Goal: Check status: Check status

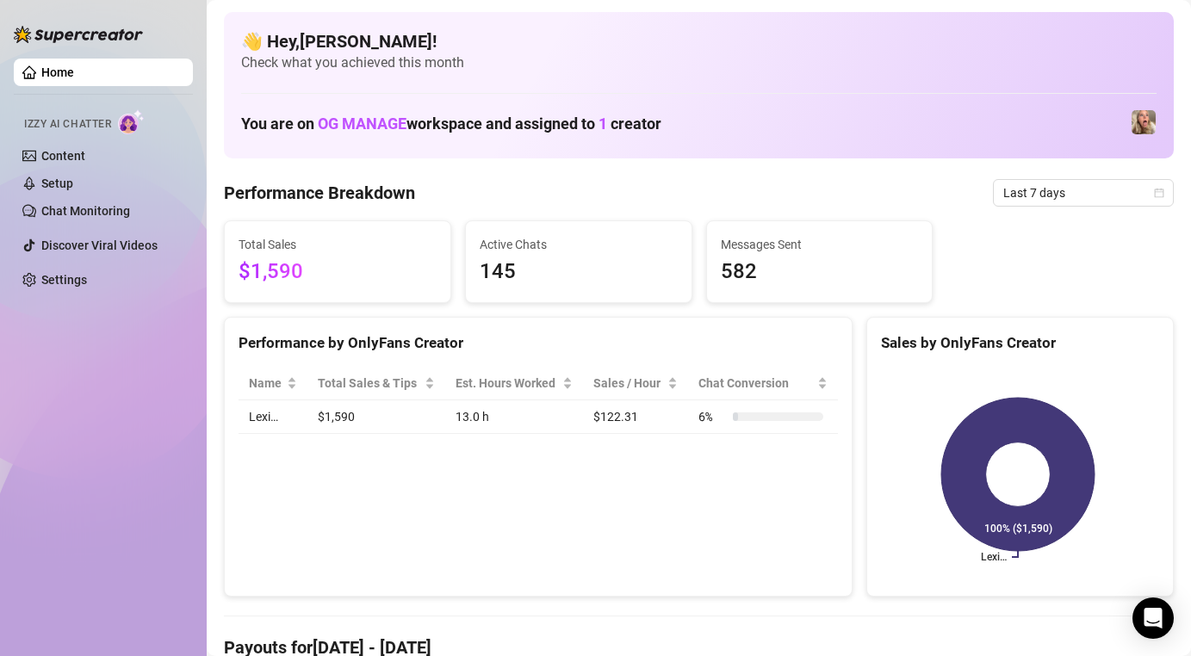
drag, startPoint x: 340, startPoint y: 409, endPoint x: 402, endPoint y: 415, distance: 62.3
click at [354, 409] on td "$1,590" at bounding box center [377, 418] width 138 height 34
click at [522, 418] on td "13.0 h" at bounding box center [514, 418] width 139 height 34
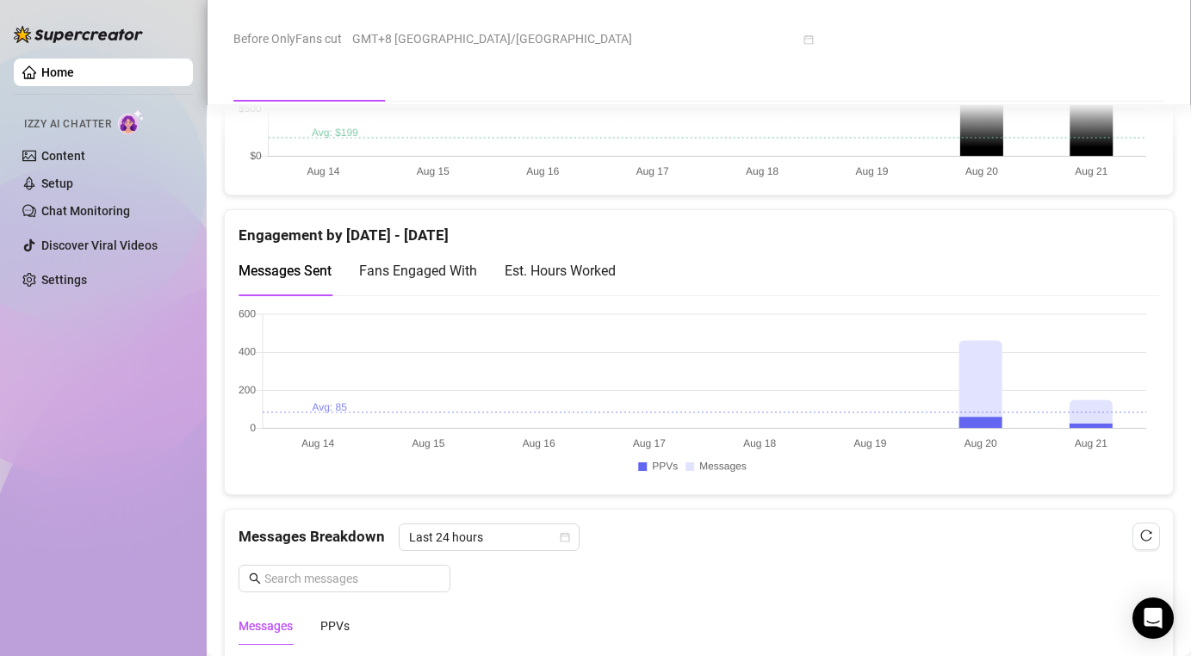
scroll to position [736, 0]
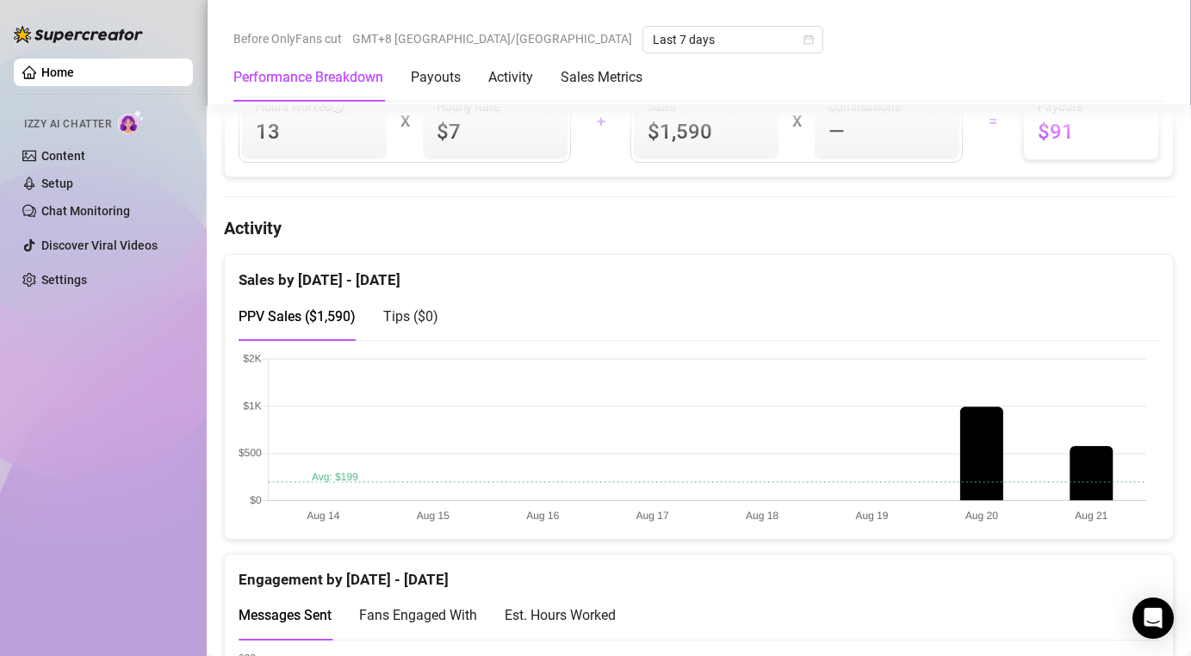
drag, startPoint x: 293, startPoint y: 301, endPoint x: 506, endPoint y: 289, distance: 213.1
click at [335, 296] on div "PPV Sales ( $1,590 )" at bounding box center [297, 316] width 117 height 49
click at [492, 283] on div "Sales by [DATE] - [DATE]" at bounding box center [699, 273] width 921 height 37
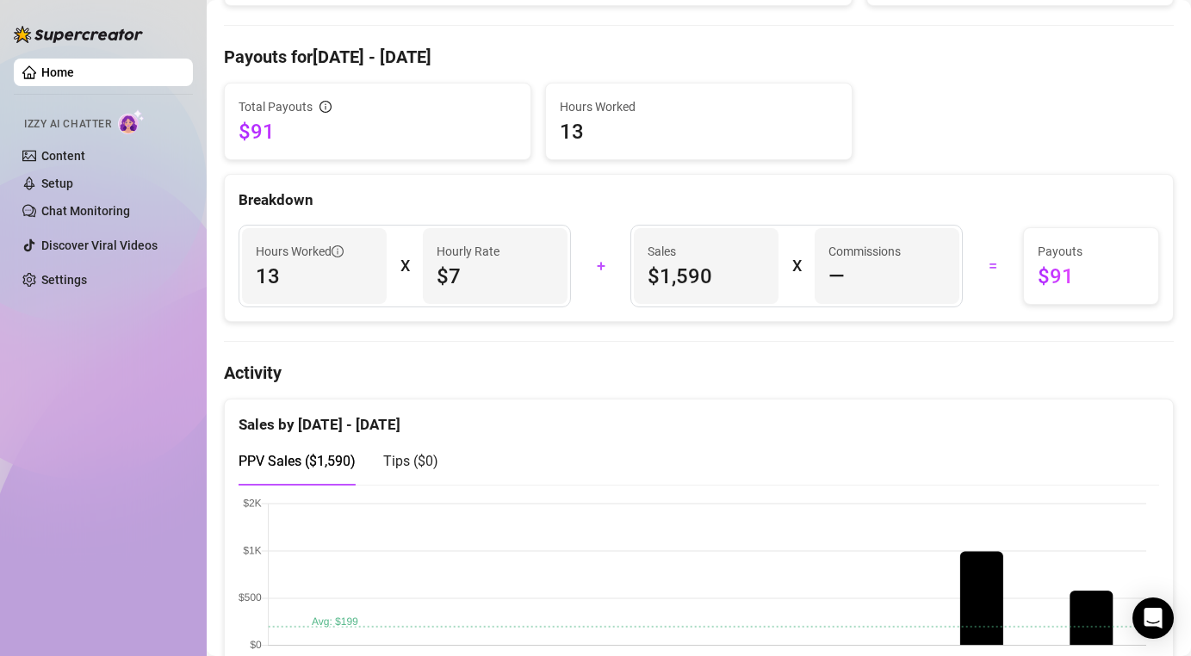
scroll to position [0, 0]
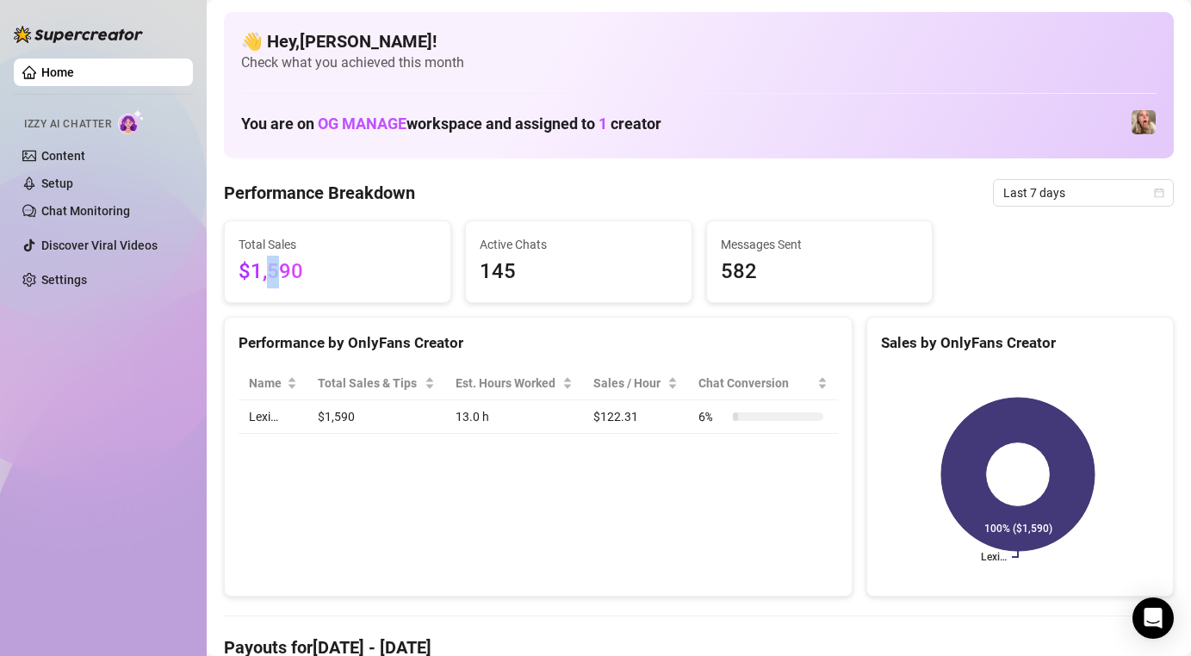
drag, startPoint x: 264, startPoint y: 273, endPoint x: 317, endPoint y: 273, distance: 52.6
click at [277, 273] on span "$1,590" at bounding box center [338, 272] width 198 height 33
click at [308, 271] on span "$1,590" at bounding box center [338, 272] width 198 height 33
drag, startPoint x: 308, startPoint y: 271, endPoint x: 274, endPoint y: 266, distance: 34.8
click at [275, 268] on span "$1,590" at bounding box center [338, 272] width 198 height 33
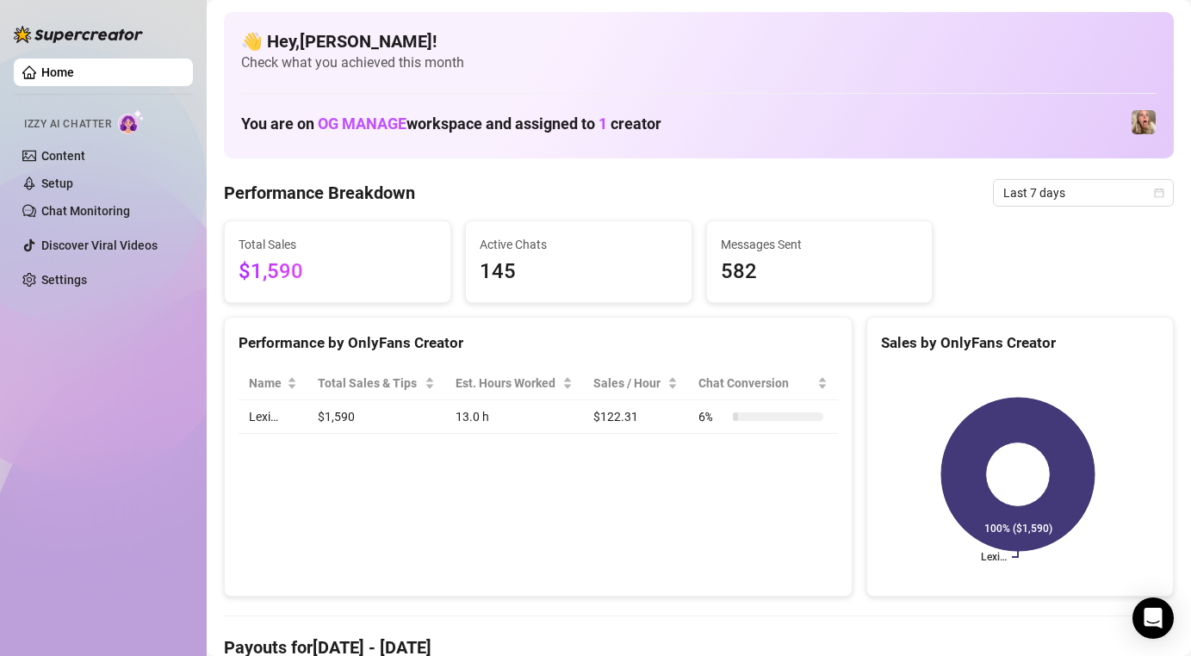
drag, startPoint x: 484, startPoint y: 279, endPoint x: 580, endPoint y: 277, distance: 95.7
click at [522, 277] on span "145" at bounding box center [579, 272] width 198 height 33
click at [568, 274] on span "145" at bounding box center [579, 272] width 198 height 33
drag, startPoint x: 762, startPoint y: 288, endPoint x: 728, endPoint y: 283, distance: 34.0
click at [728, 283] on span "582" at bounding box center [820, 272] width 198 height 33
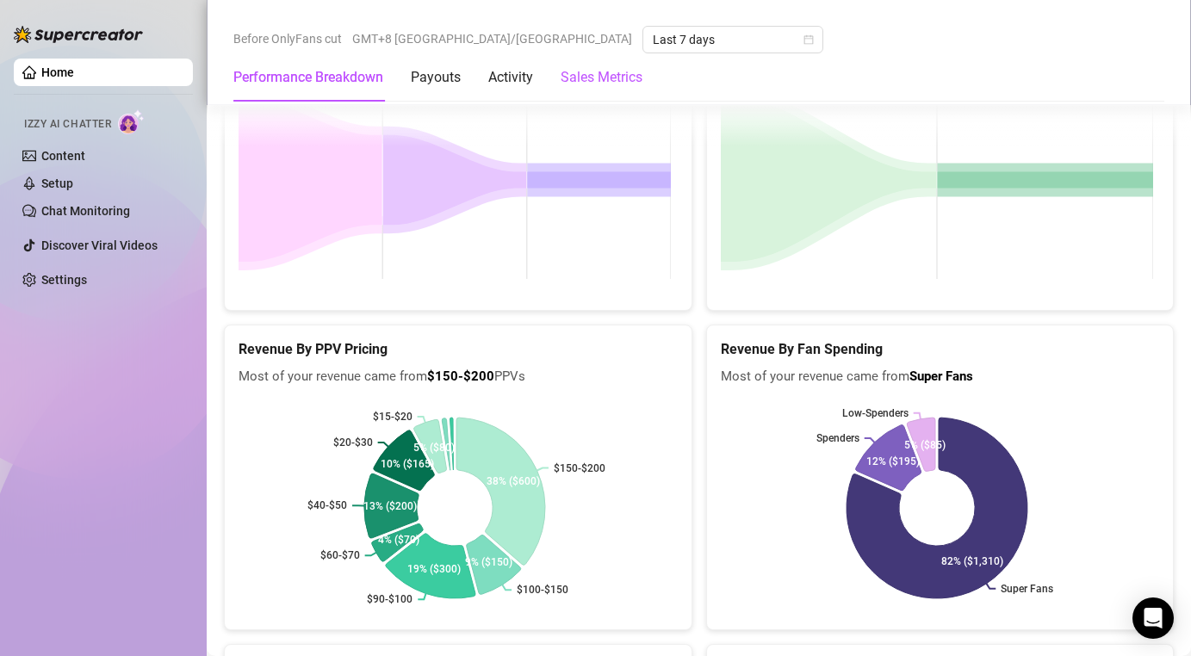
click at [621, 75] on Metrics "Sales Metrics" at bounding box center [602, 77] width 82 height 21
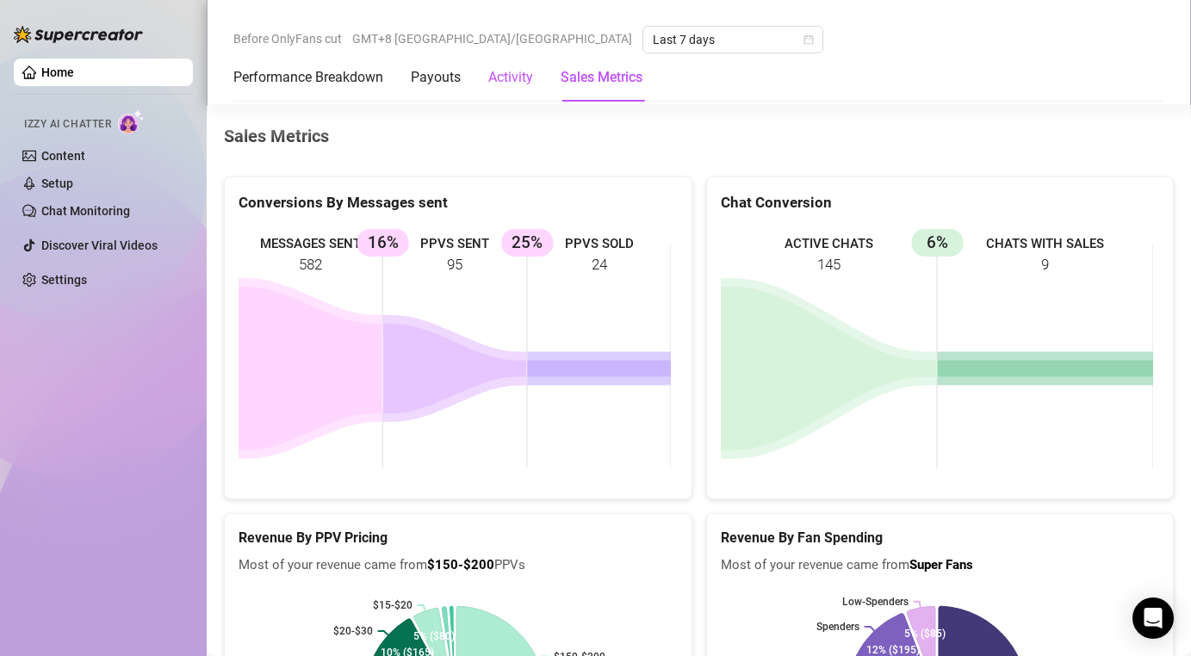
click at [508, 72] on div "Activity" at bounding box center [510, 77] width 45 height 21
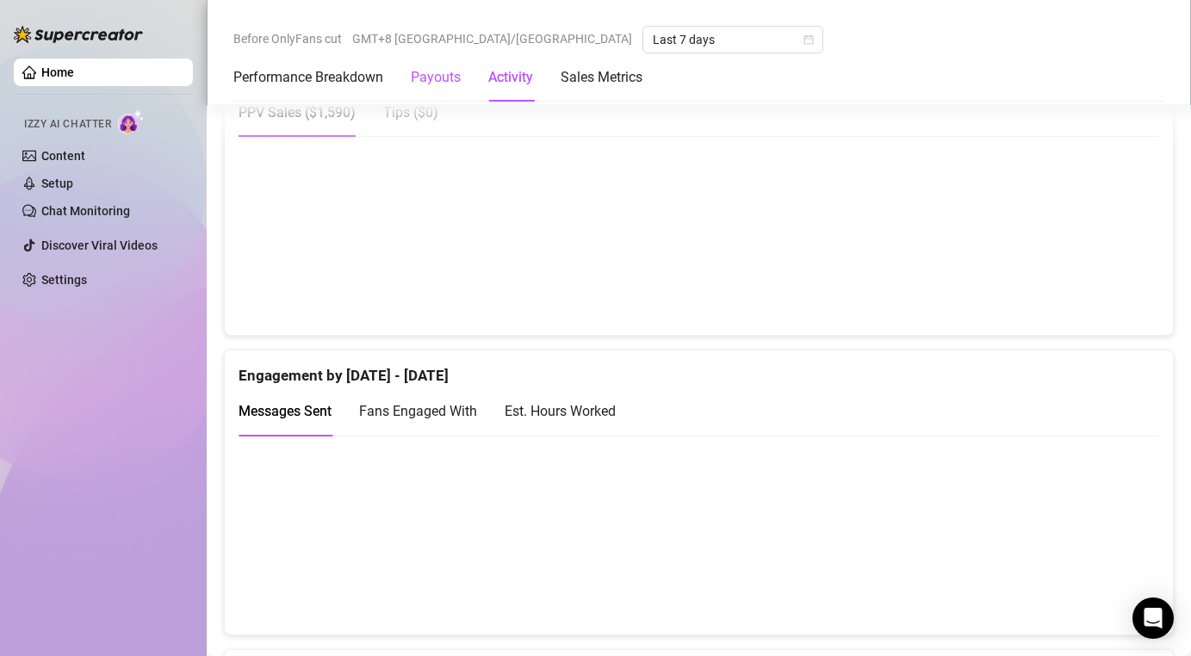
click at [445, 75] on div "Payouts" at bounding box center [436, 77] width 50 height 21
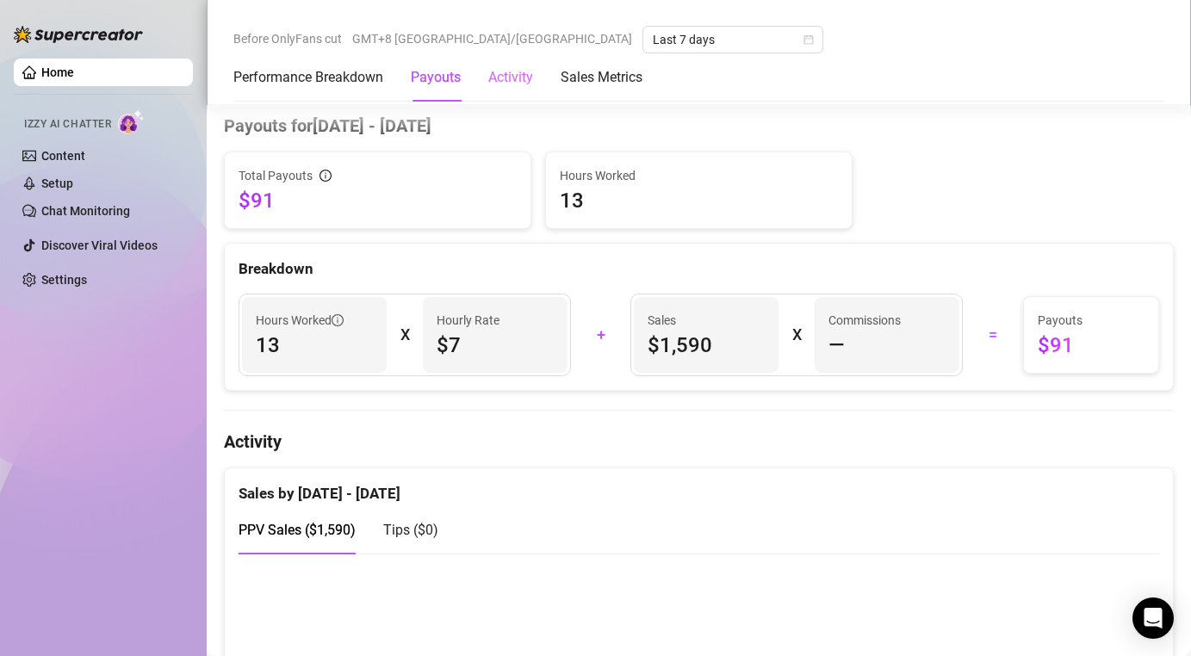
click at [507, 91] on div "Activity" at bounding box center [510, 77] width 45 height 48
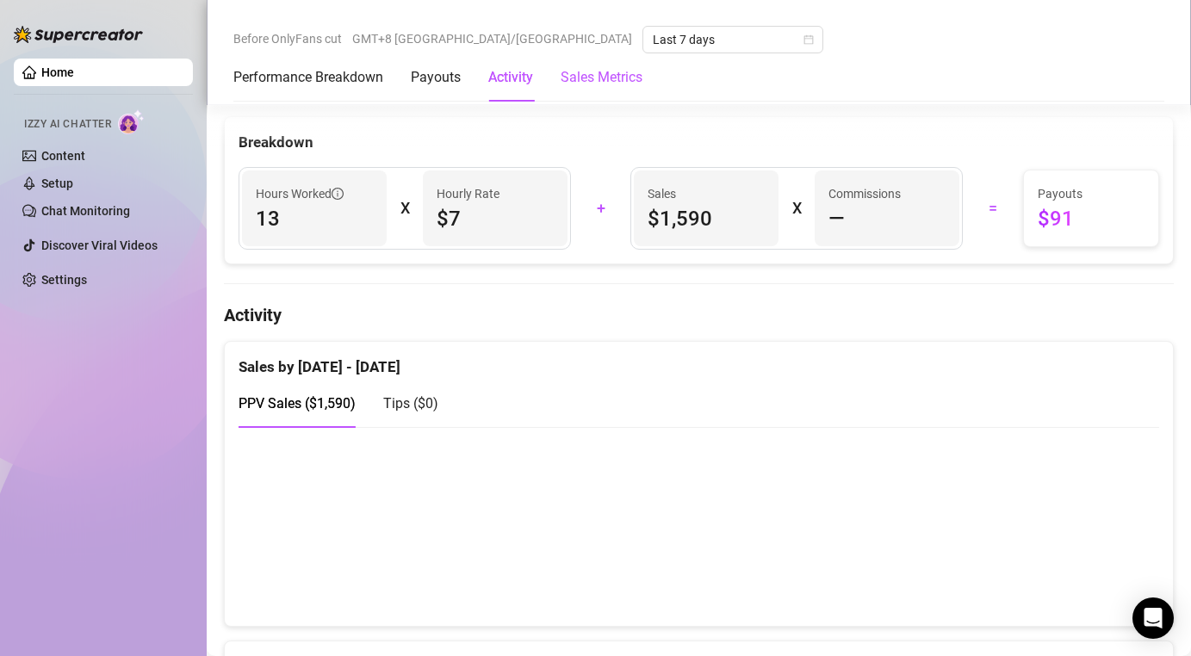
click at [609, 86] on Metrics "Sales Metrics" at bounding box center [602, 77] width 82 height 21
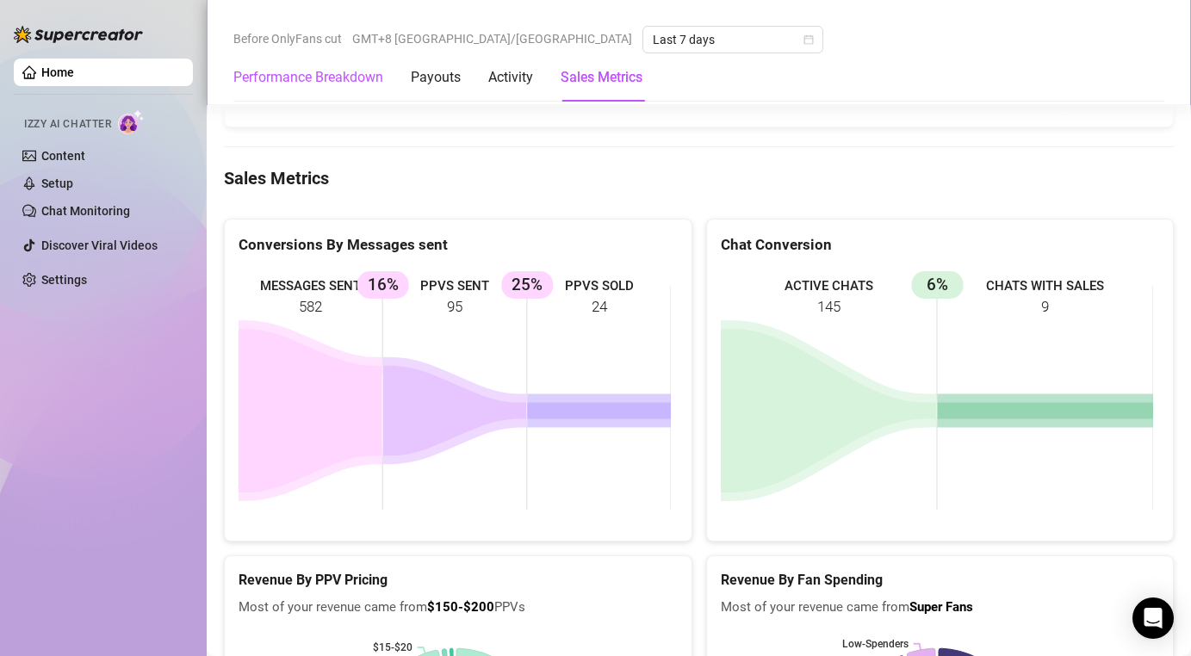
click at [326, 81] on Breakdown "Performance Breakdown" at bounding box center [308, 77] width 150 height 21
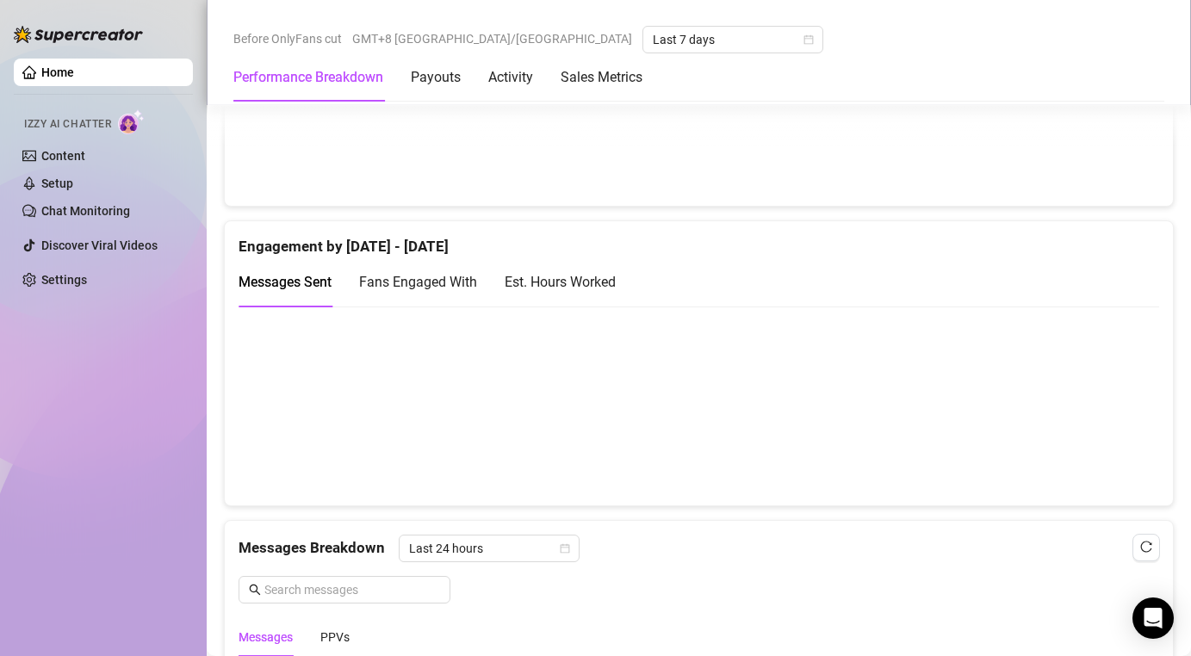
scroll to position [1064, 0]
